Goal: Information Seeking & Learning: Learn about a topic

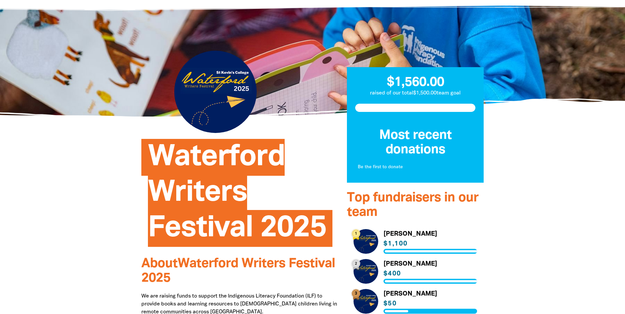
scroll to position [66, 0]
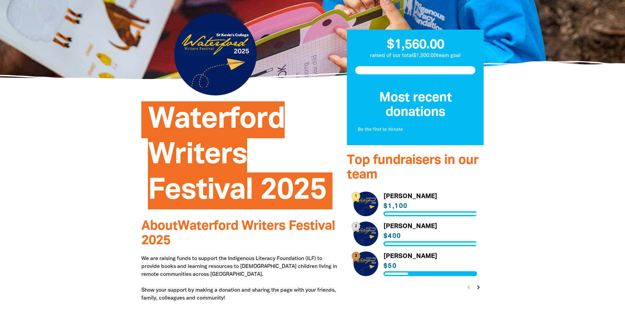
click at [475, 288] on icon "chevron_right" at bounding box center [478, 288] width 8 height 8
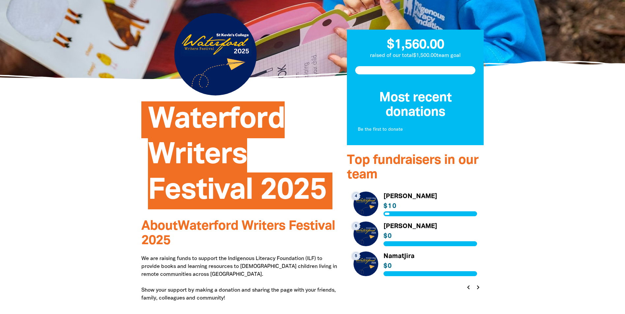
click at [468, 289] on icon "chevron_left" at bounding box center [468, 288] width 8 height 8
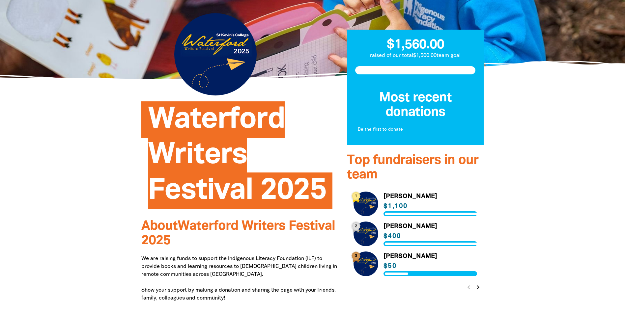
click at [373, 230] on link "Link to [PERSON_NAME]" at bounding box center [415, 234] width 124 height 25
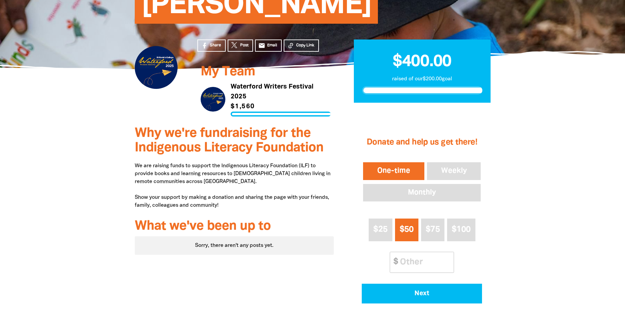
scroll to position [66, 0]
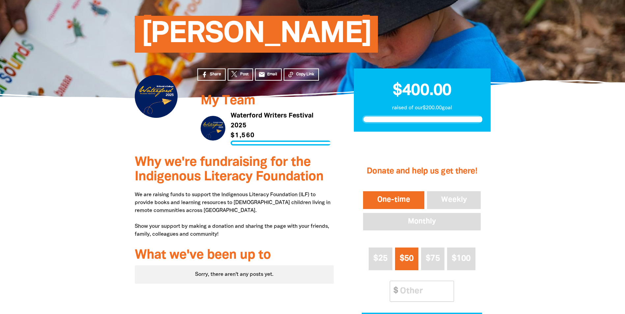
scroll to position [66, 0]
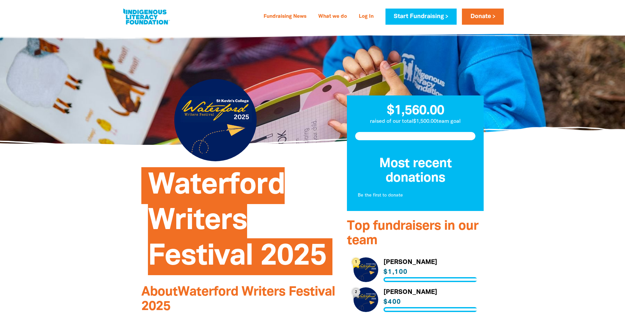
scroll to position [99, 0]
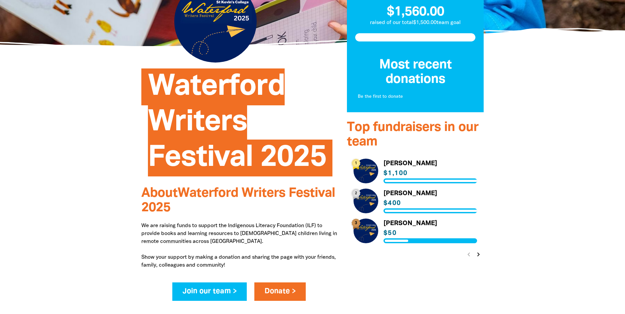
click at [479, 256] on icon "chevron_right" at bounding box center [478, 255] width 8 height 8
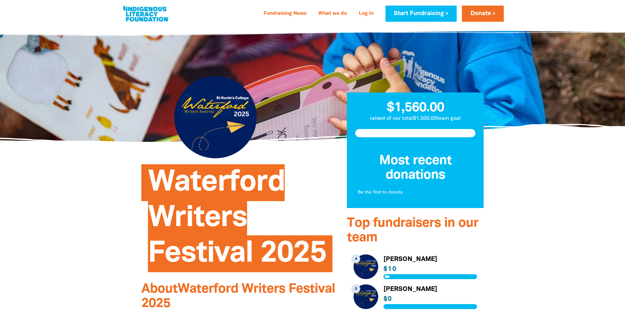
scroll to position [0, 0]
